Goal: Task Accomplishment & Management: Manage account settings

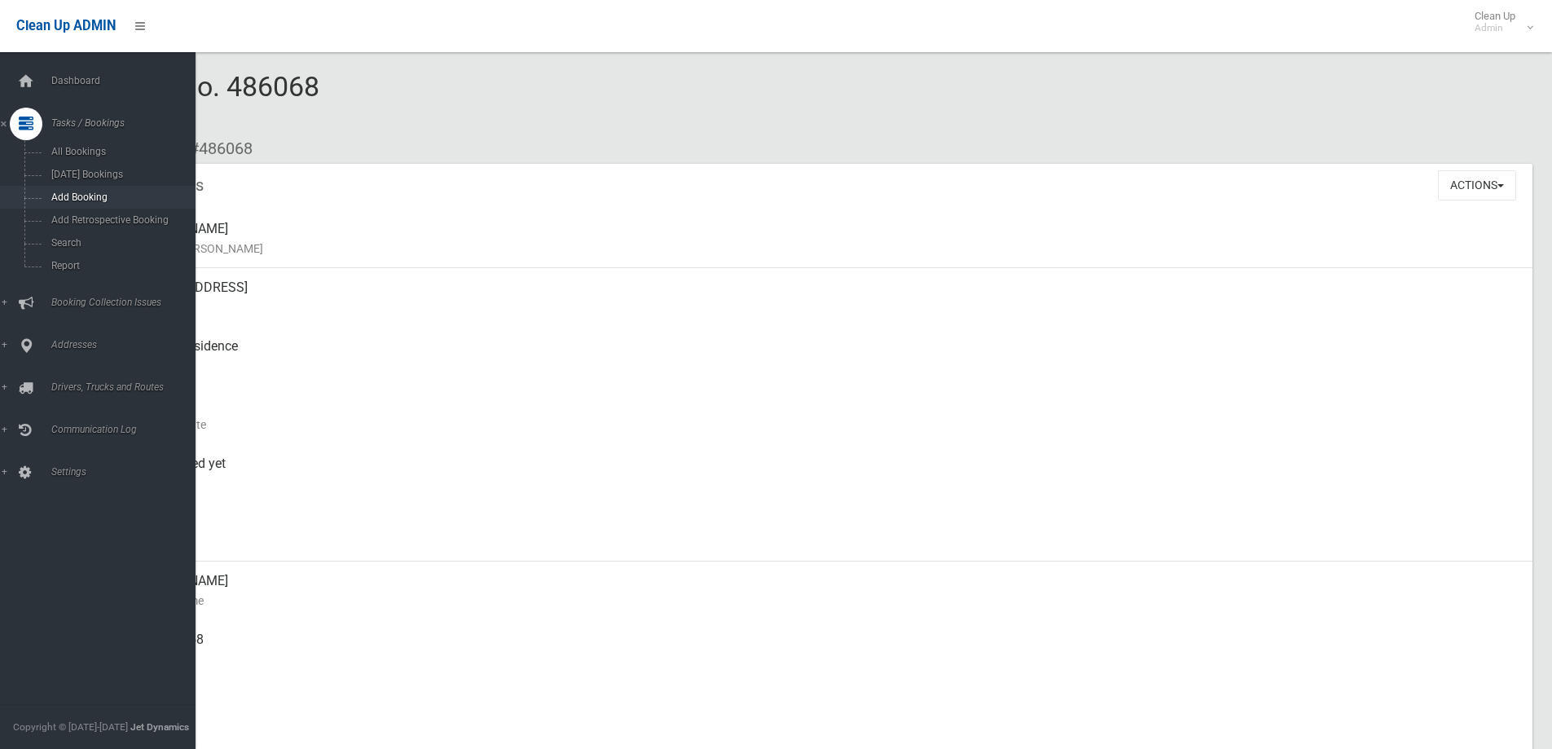
scroll to position [489, 0]
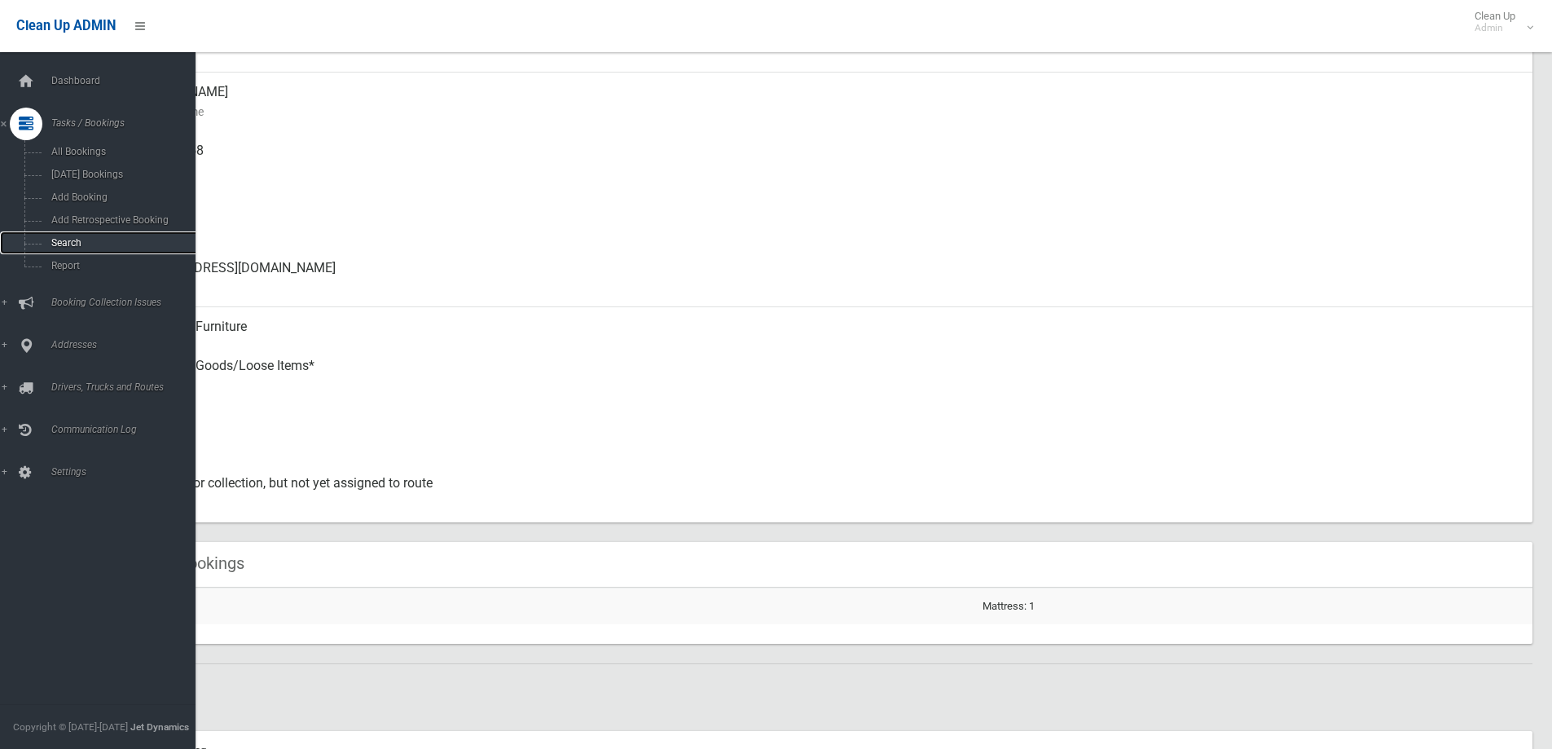
click at [60, 242] on span "Search" at bounding box center [119, 242] width 147 height 11
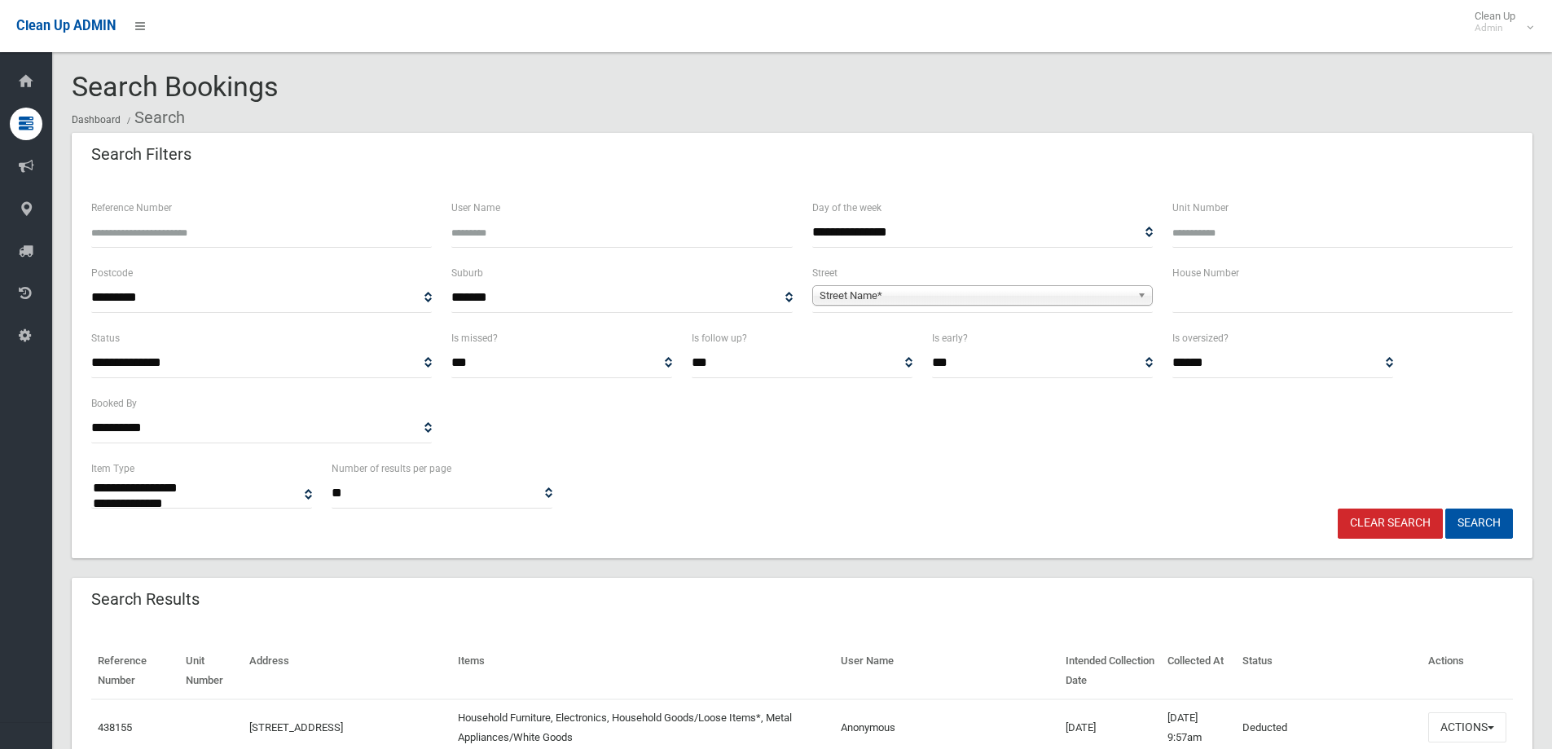
select select
click at [1258, 308] on input "text" at bounding box center [1342, 298] width 341 height 30
type input "***"
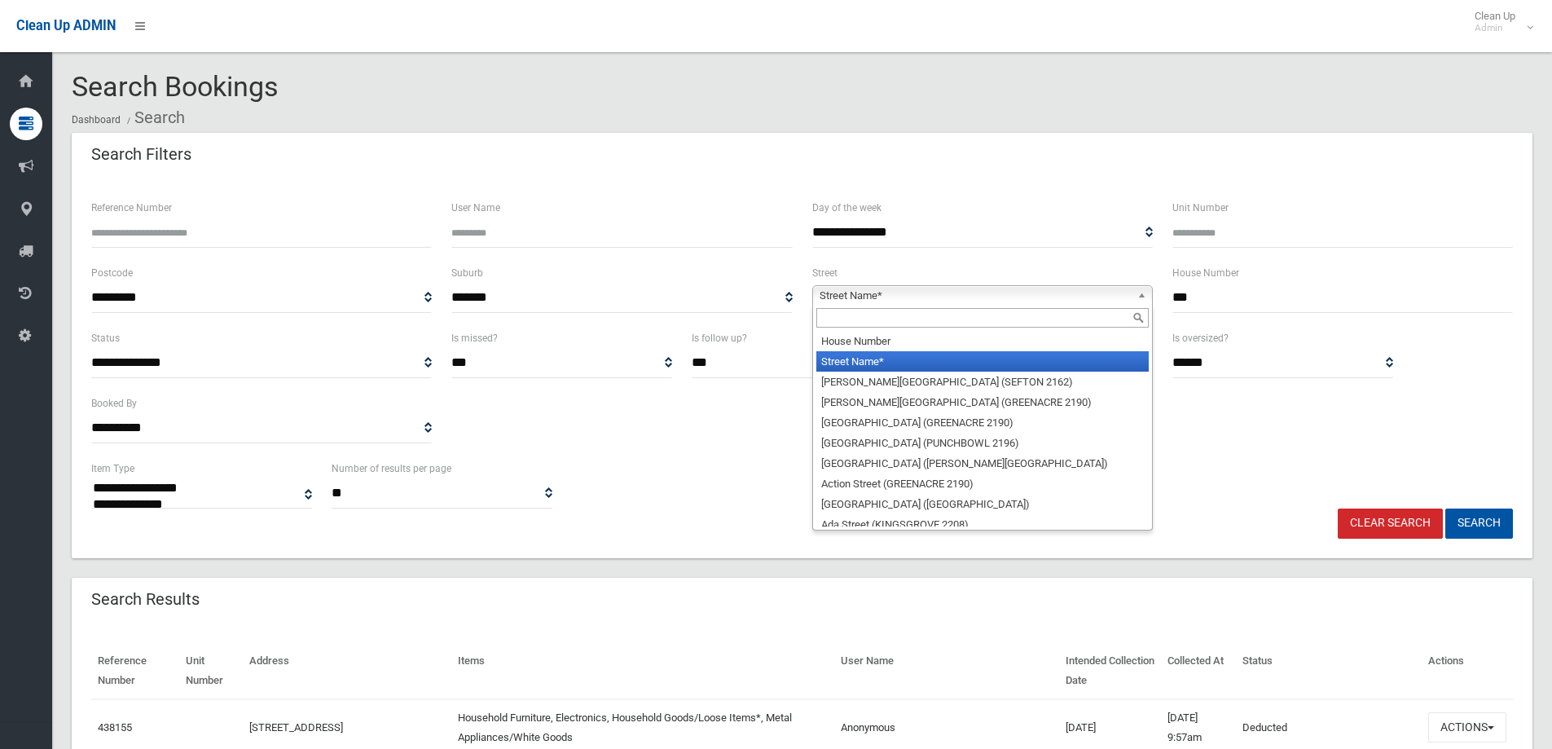
click at [1133, 297] on link "Street Name*" at bounding box center [982, 295] width 341 height 20
click at [1070, 320] on input "text" at bounding box center [982, 318] width 332 height 20
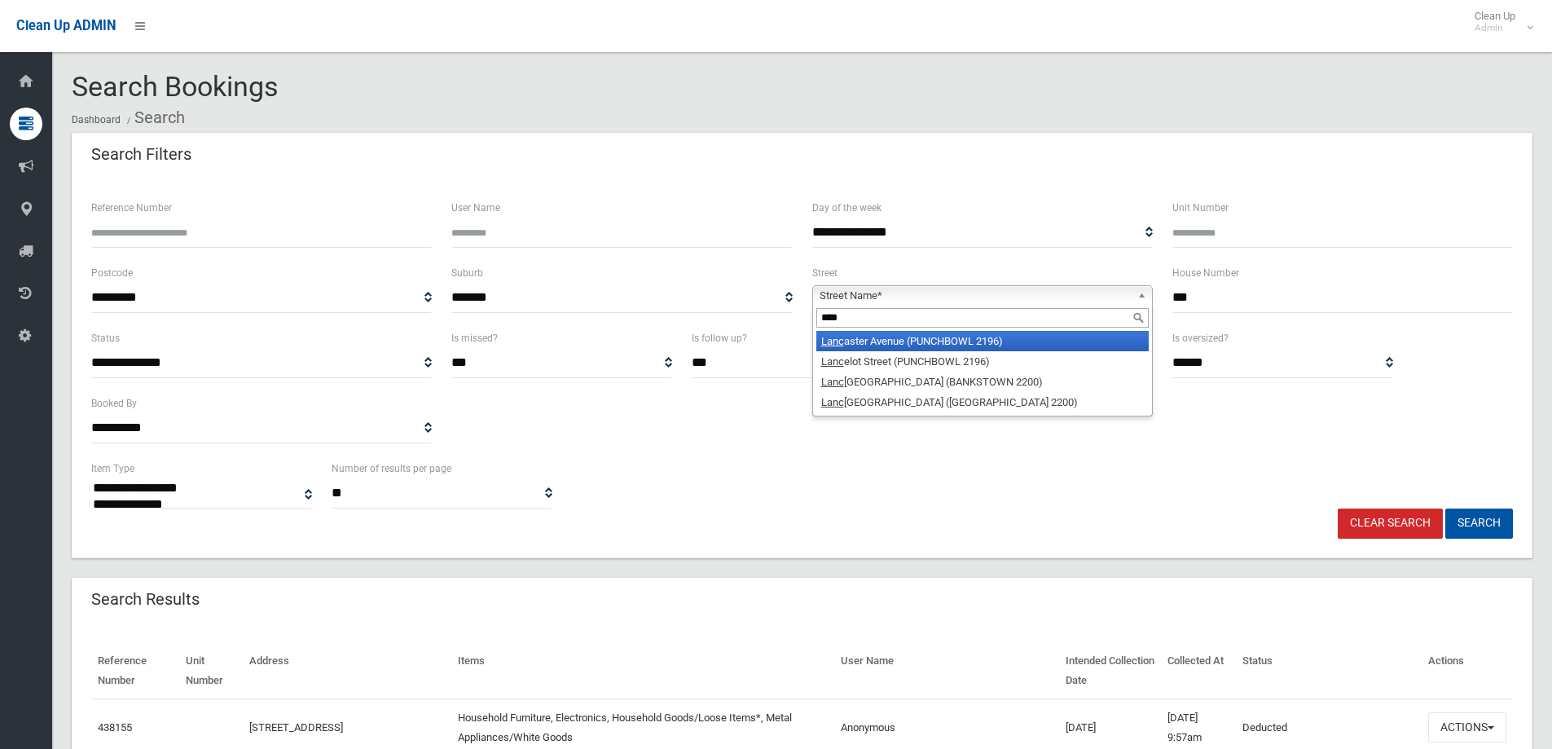
type input "****"
click at [983, 333] on li "Lanc aster Avenue (PUNCHBOWL 2196)" at bounding box center [982, 341] width 332 height 20
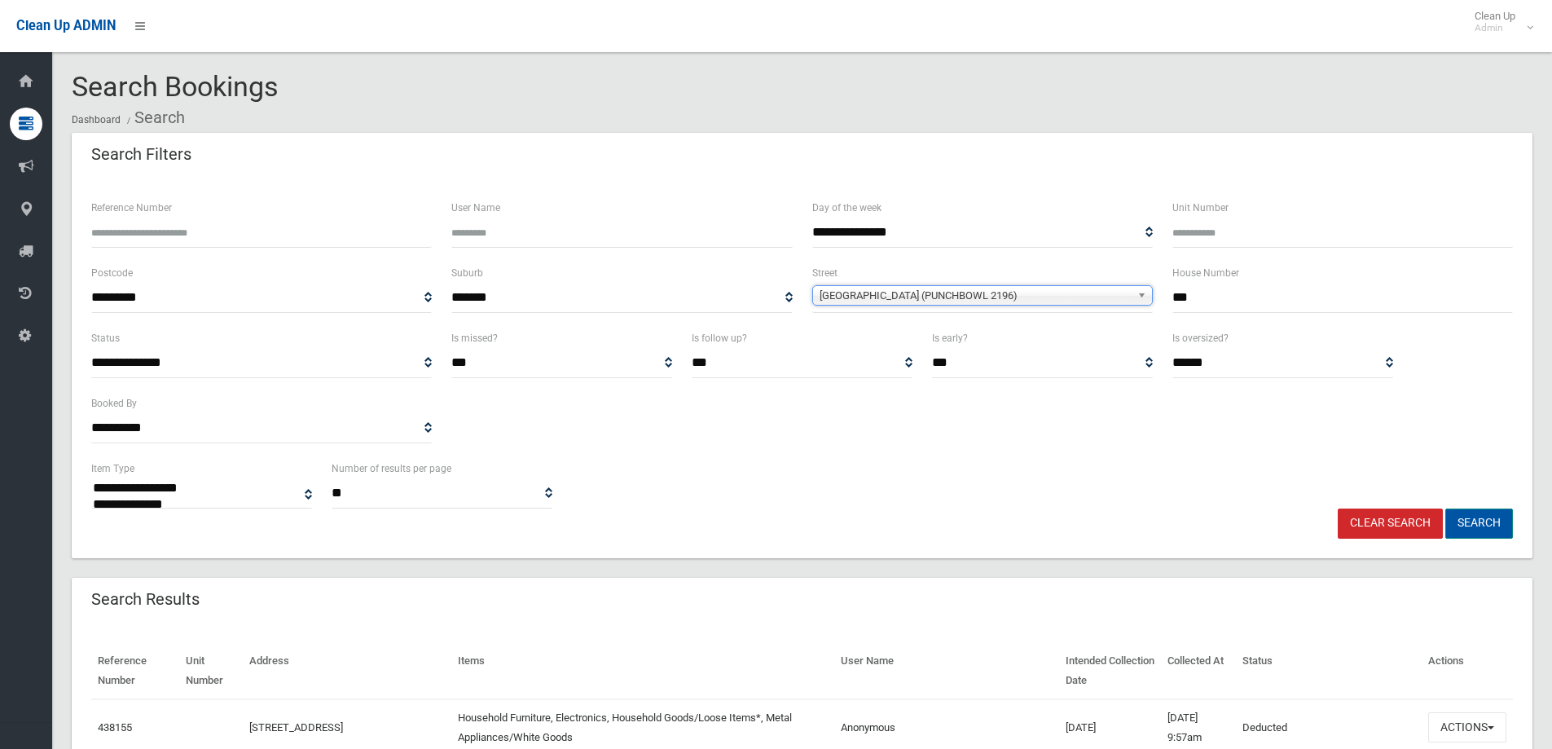
click at [1489, 517] on button "Search" at bounding box center [1479, 523] width 68 height 30
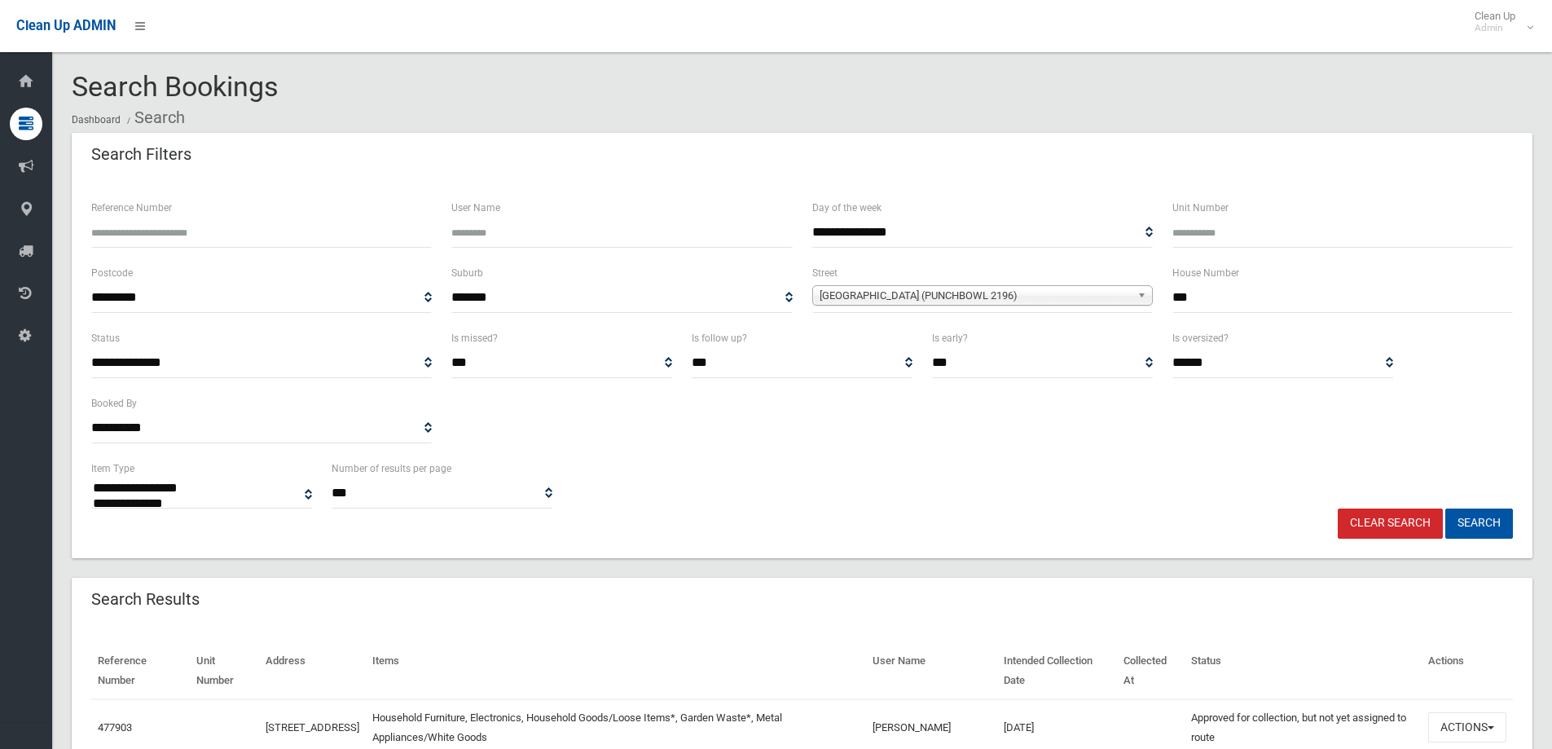
select select
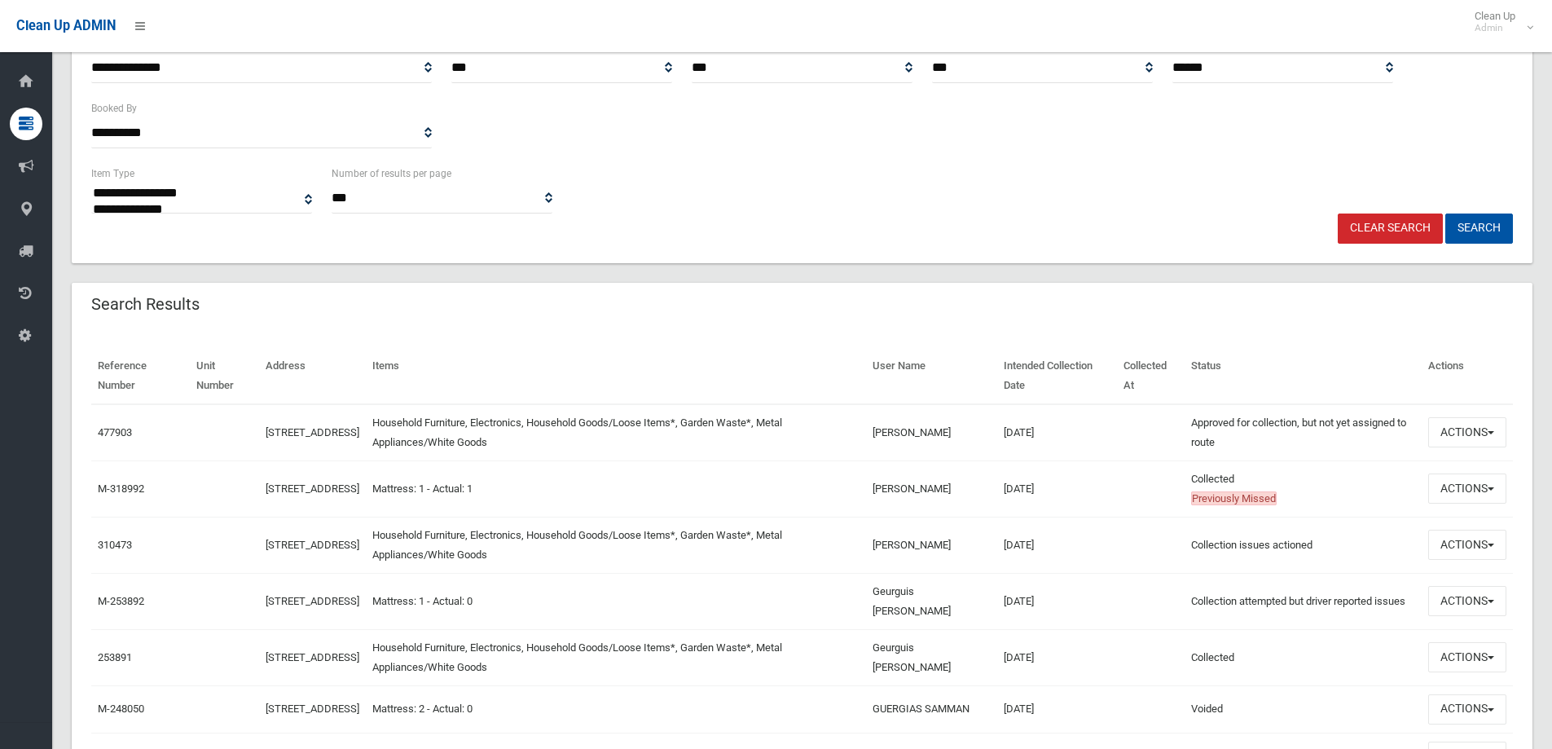
scroll to position [326, 0]
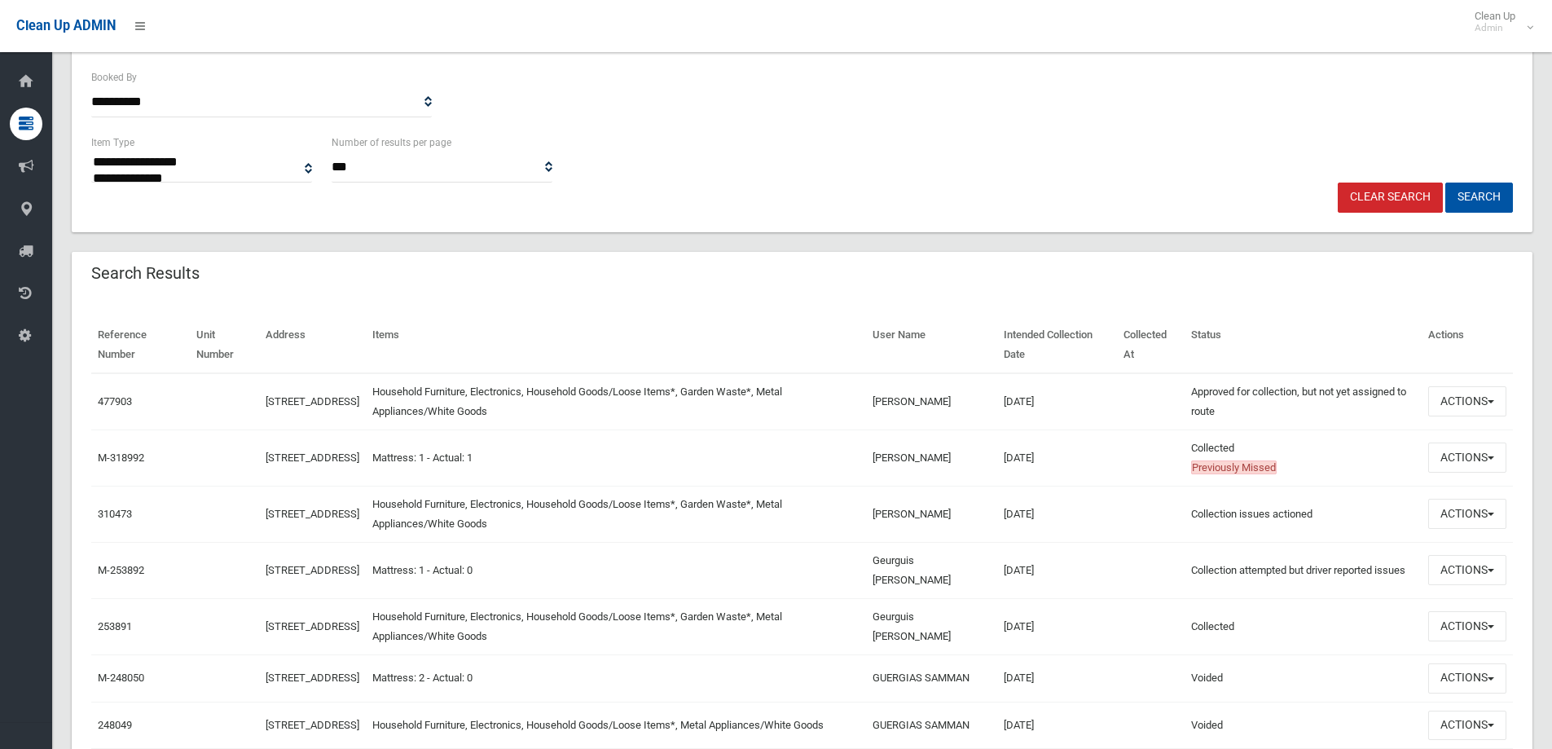
click at [1355, 295] on div "Search Results" at bounding box center [802, 275] width 1461 height 46
click at [1495, 399] on button "Actions" at bounding box center [1467, 401] width 78 height 30
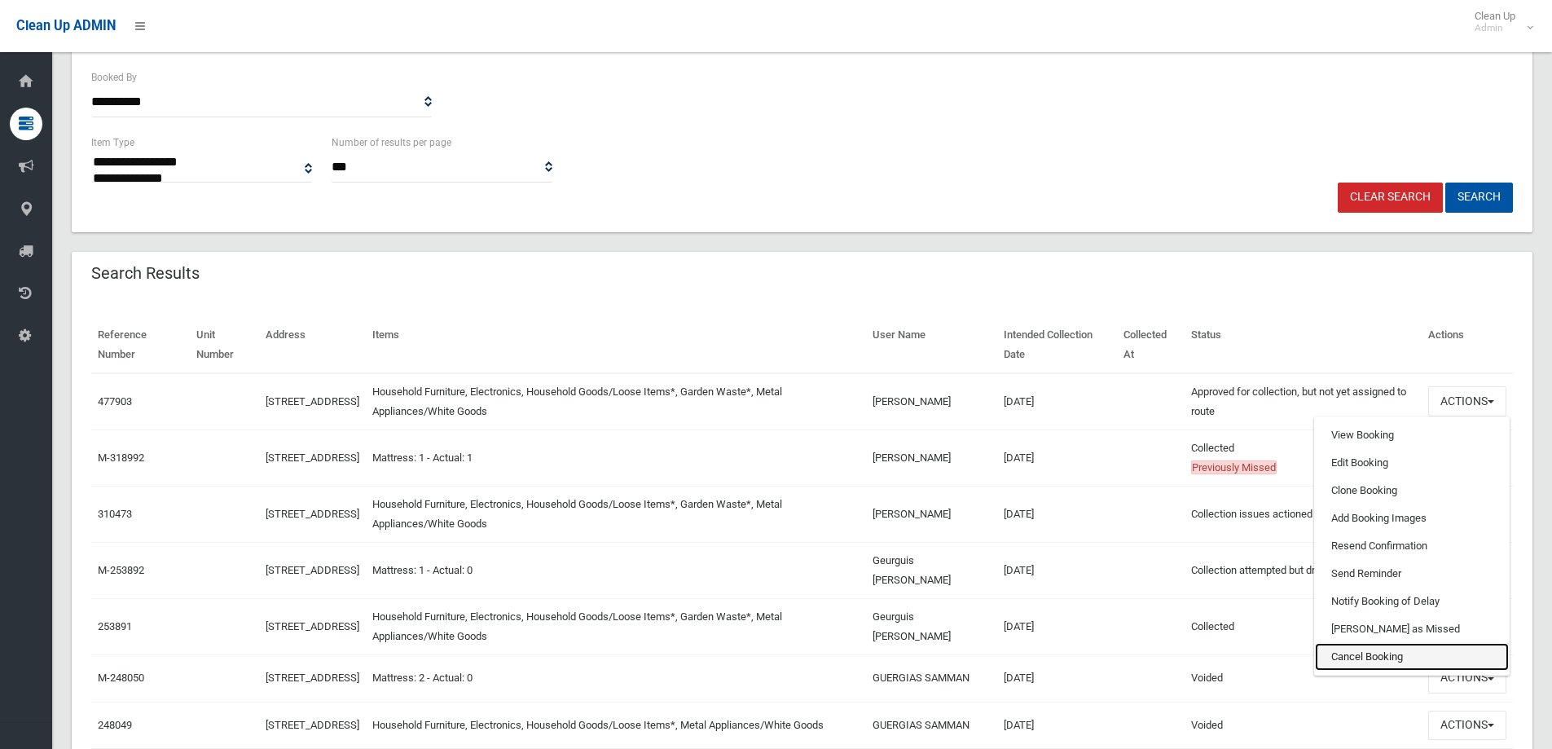
click at [1390, 661] on link "Cancel Booking" at bounding box center [1412, 657] width 194 height 28
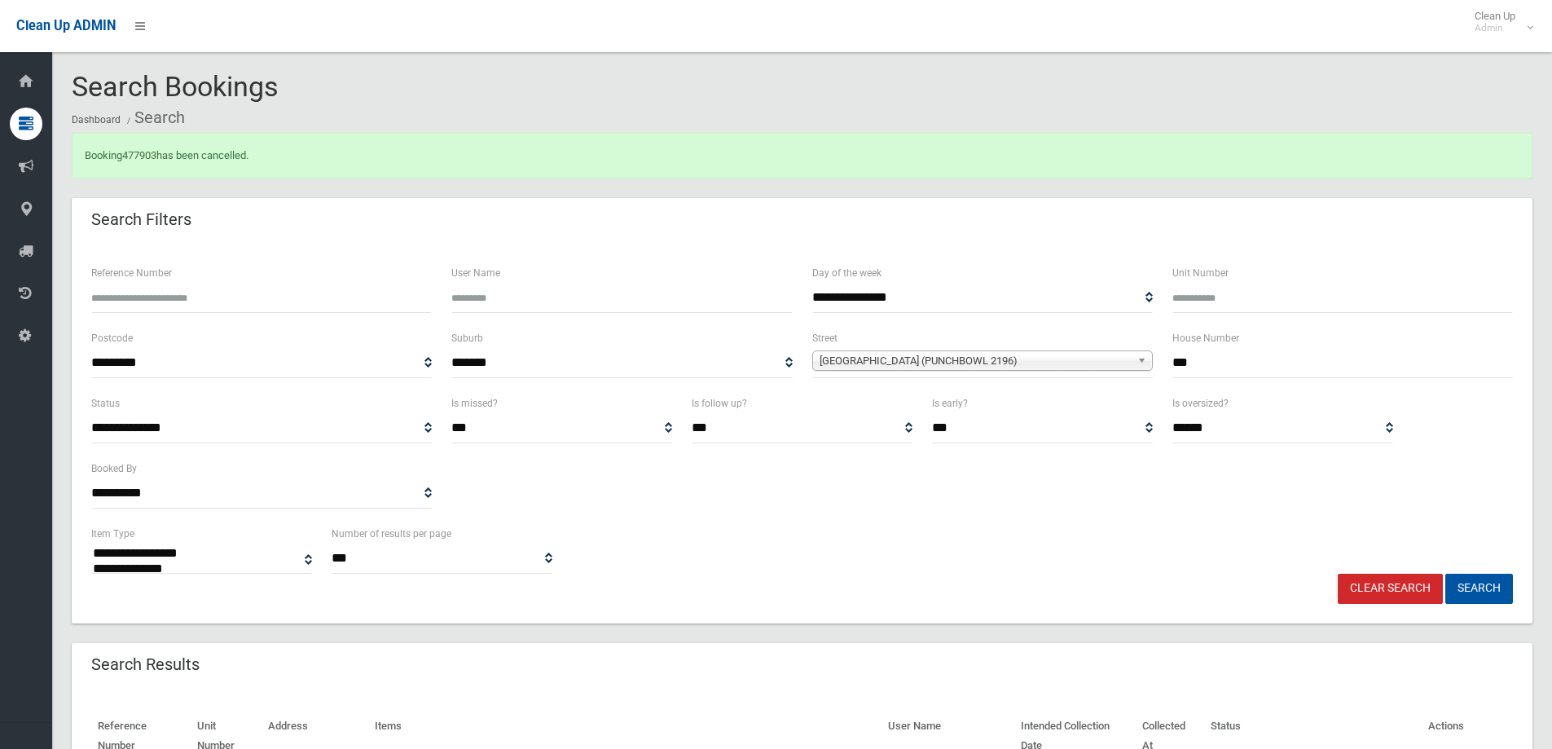
select select
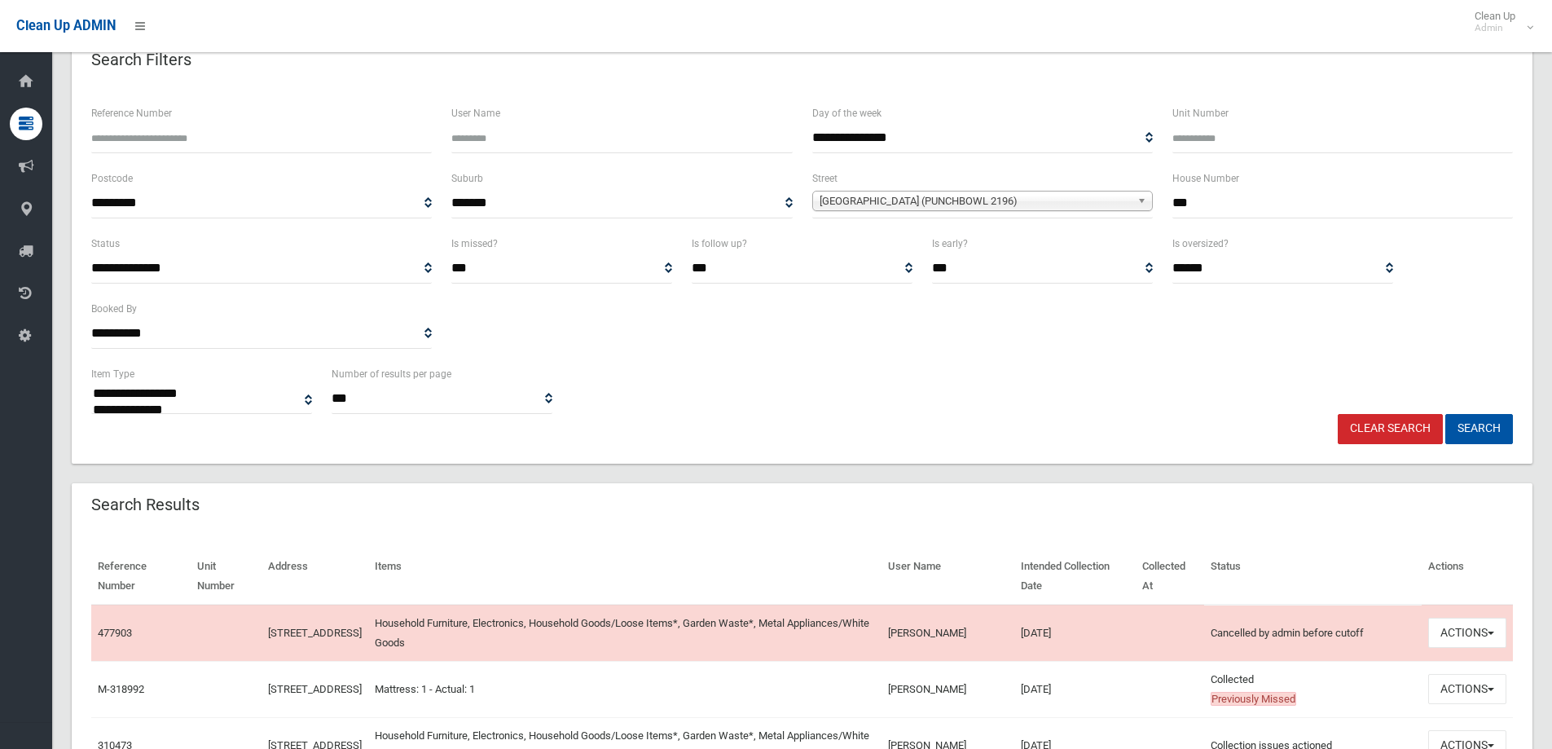
scroll to position [163, 0]
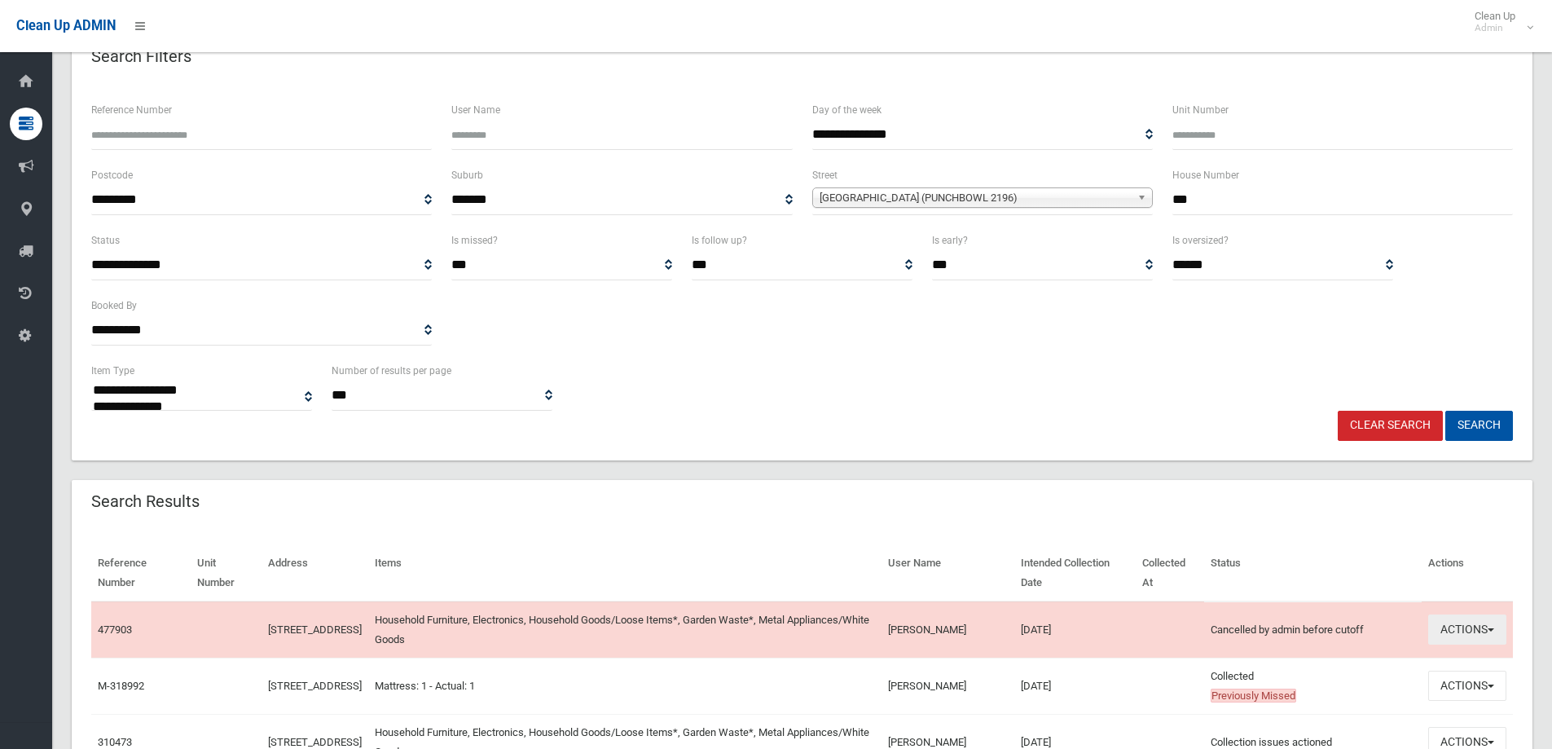
click at [1492, 631] on span "button" at bounding box center [1491, 629] width 7 height 3
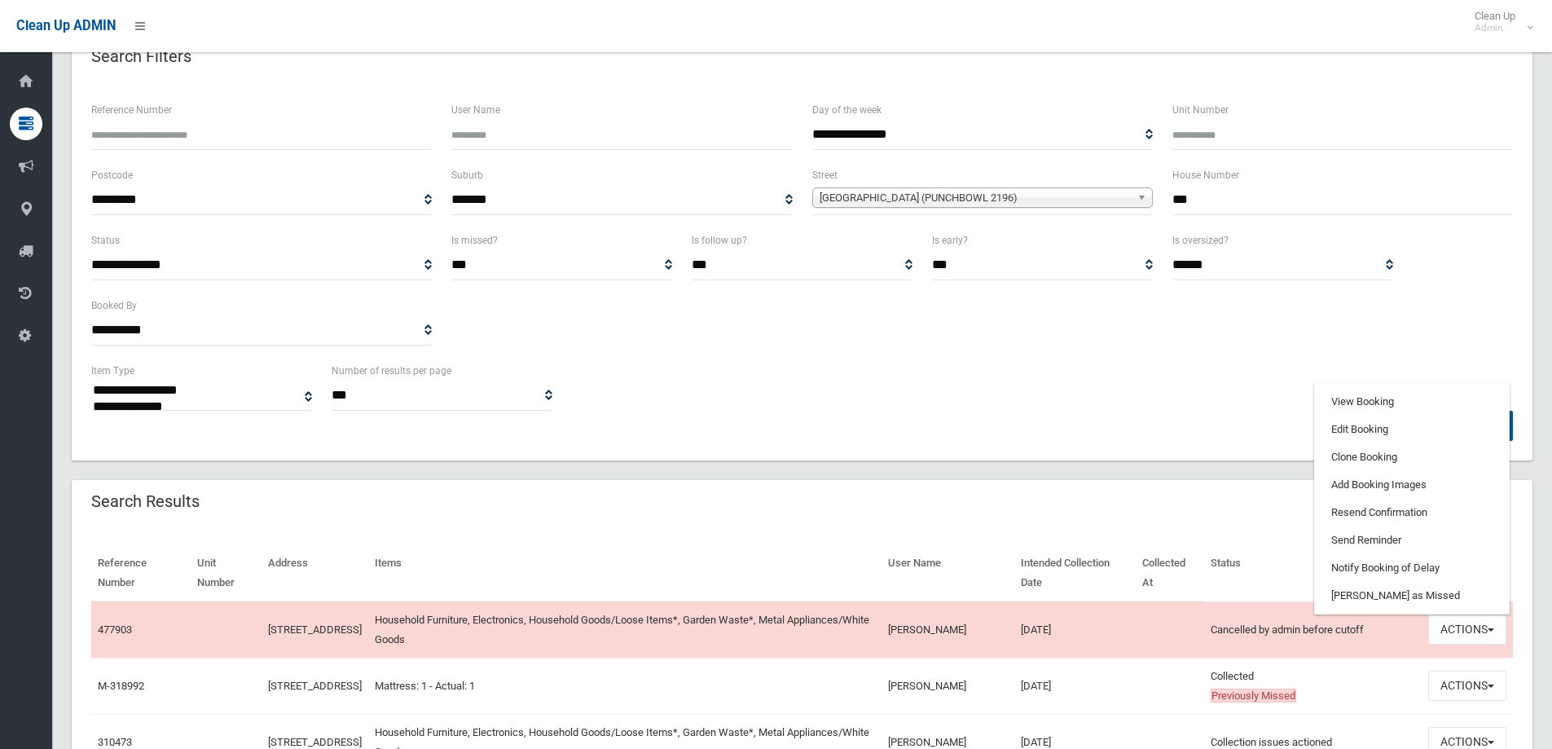
click at [845, 329] on div "**********" at bounding box center [801, 296] width 1441 height 130
